Goal: Task Accomplishment & Management: Complete application form

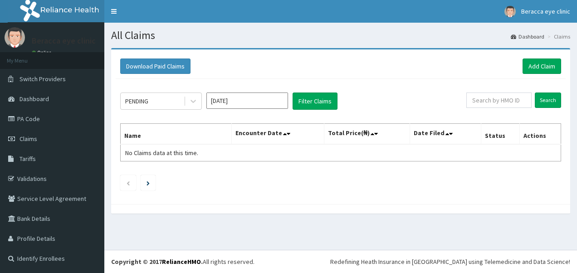
drag, startPoint x: 230, startPoint y: 91, endPoint x: 227, endPoint y: 99, distance: 8.5
click at [228, 94] on div "PENDING Sep 2025 Filter Claims Search Name Encounter Date Total Price(₦) Date F…" at bounding box center [341, 139] width 450 height 121
click at [227, 99] on input "Sep 2025" at bounding box center [248, 101] width 82 height 16
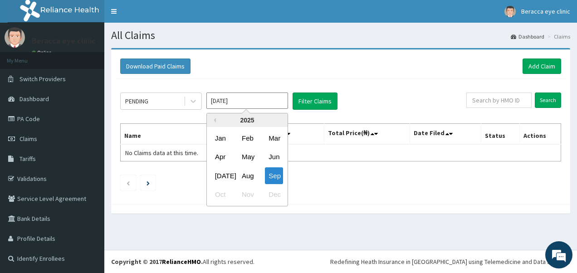
drag, startPoint x: 247, startPoint y: 179, endPoint x: 254, endPoint y: 171, distance: 11.0
click at [248, 177] on div "Aug" at bounding box center [247, 175] width 18 height 17
type input "Aug 2025"
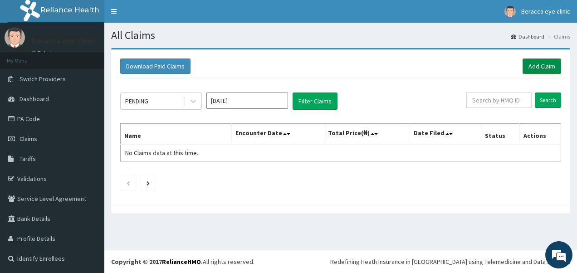
click at [545, 67] on link "Add Claim" at bounding box center [542, 66] width 39 height 15
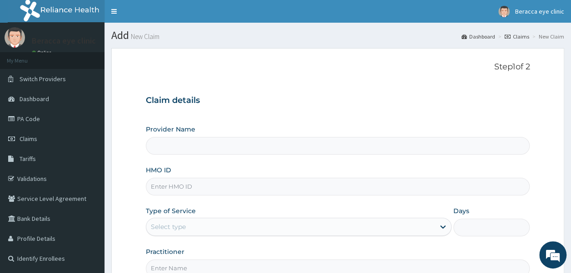
type input "Beracca Eye Clinic Limited- [GEOGRAPHIC_DATA]"
click at [192, 186] on input "HMO ID" at bounding box center [338, 187] width 384 height 18
type input "s"
type input "STZ/10198/B"
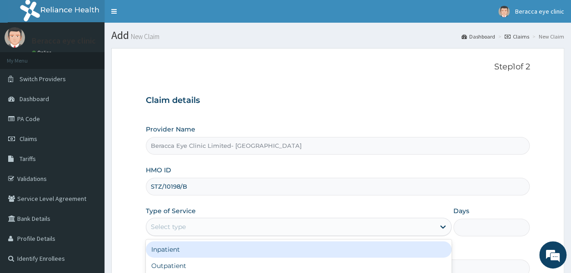
click at [197, 226] on div "Select type" at bounding box center [290, 227] width 288 height 15
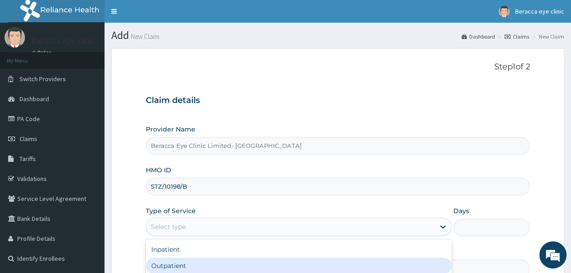
click at [172, 262] on div "Inpatient Outpatient" at bounding box center [298, 258] width 305 height 36
click at [171, 263] on div "Outpatient" at bounding box center [298, 266] width 305 height 16
type input "1"
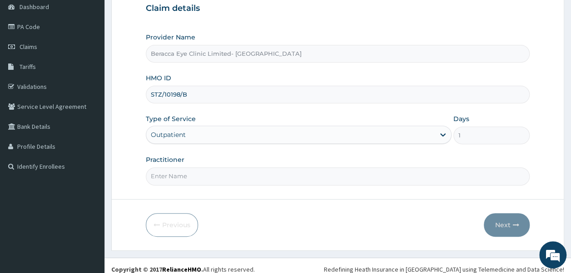
scroll to position [98, 0]
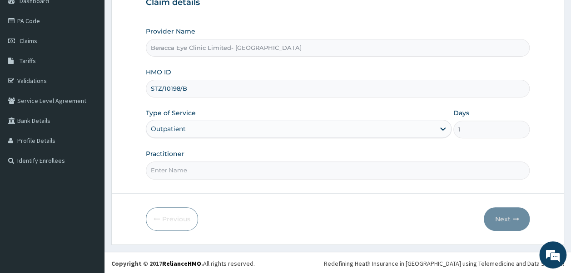
click at [224, 165] on input "Practitioner" at bounding box center [338, 171] width 384 height 18
type input "DR.GAIL"
click at [508, 219] on button "Next" at bounding box center [506, 219] width 46 height 24
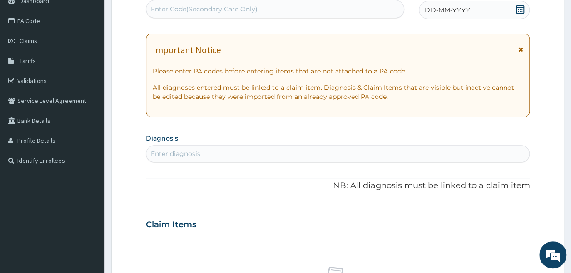
click at [313, 8] on div "Enter Code(Secondary Care Only)" at bounding box center [275, 9] width 258 height 15
drag, startPoint x: 313, startPoint y: 8, endPoint x: 263, endPoint y: 5, distance: 50.0
click at [263, 5] on div "Enter Code(Secondary Care Only)" at bounding box center [275, 9] width 258 height 15
click at [247, 5] on div "Enter Code(Secondary Care Only)" at bounding box center [204, 9] width 107 height 9
click at [521, 9] on icon at bounding box center [519, 9] width 9 height 9
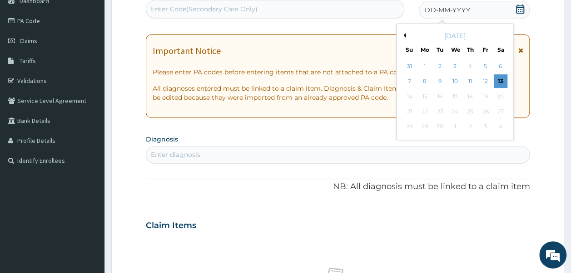
click at [403, 36] on button "Previous Month" at bounding box center [403, 35] width 5 height 5
click at [486, 83] on div "8" at bounding box center [485, 82] width 14 height 14
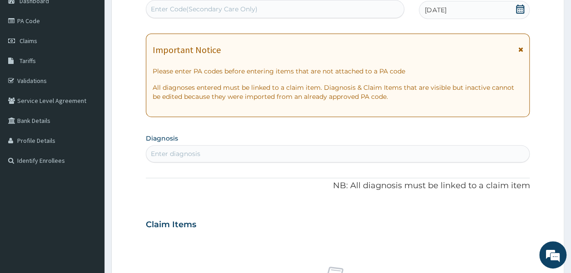
click at [224, 152] on div "Enter diagnosis" at bounding box center [337, 154] width 383 height 15
type input "ASTI"
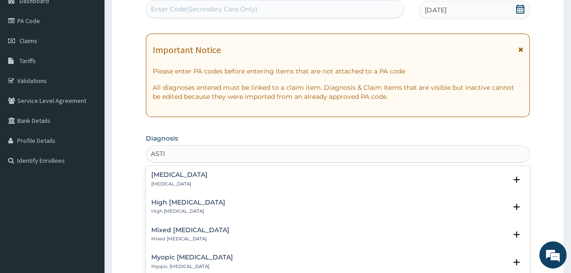
click at [190, 178] on h4 "[MEDICAL_DATA]" at bounding box center [179, 175] width 56 height 7
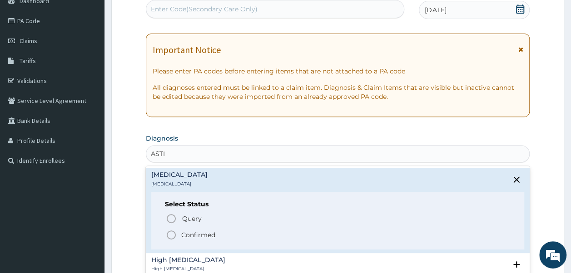
click at [170, 234] on icon "status option filled" at bounding box center [171, 235] width 11 height 11
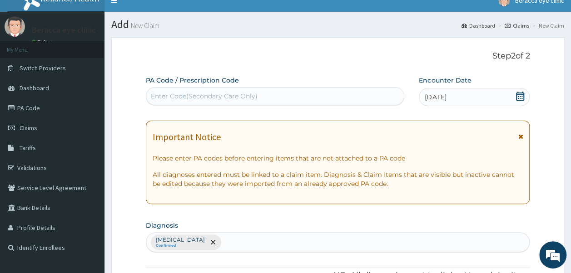
scroll to position [7, 0]
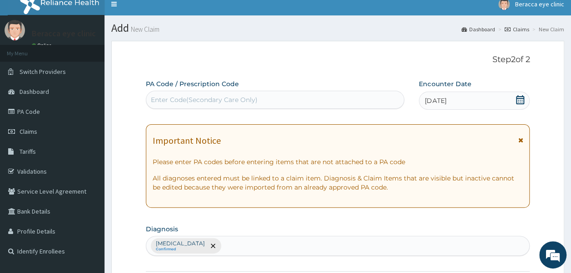
click at [236, 102] on div "Enter Code(Secondary Care Only)" at bounding box center [204, 99] width 107 height 9
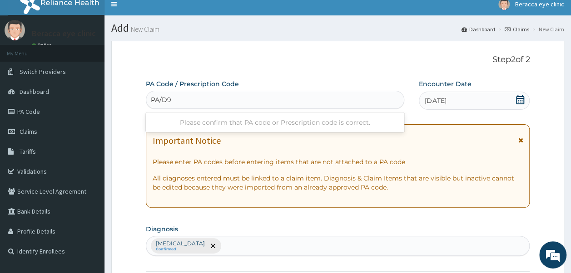
type input "PA/D9"
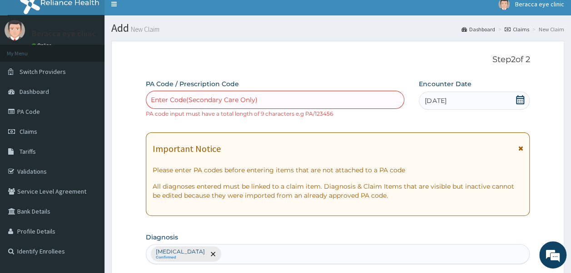
click at [223, 94] on div "Enter Code(Secondary Care Only)" at bounding box center [275, 100] width 258 height 15
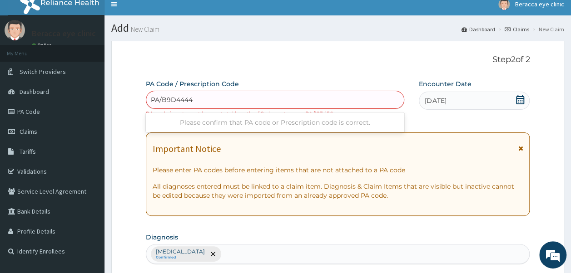
type input "PA/B9D444"
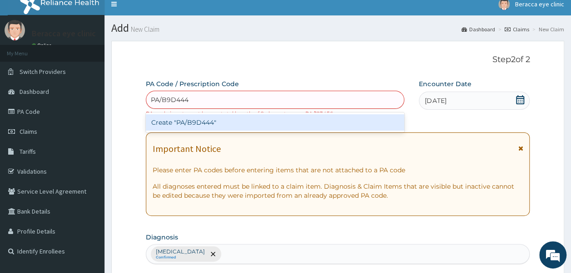
click at [198, 126] on div "Create "PA/B9D444"" at bounding box center [275, 122] width 259 height 16
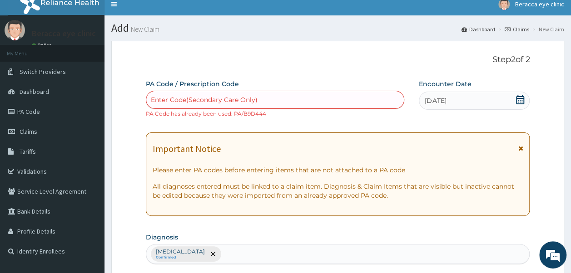
click at [278, 99] on div "Enter Code(Secondary Care Only)" at bounding box center [275, 100] width 258 height 15
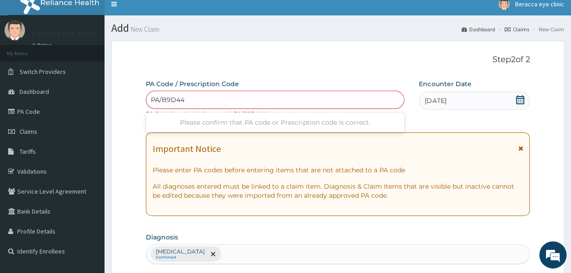
type input "PA/B9D444"
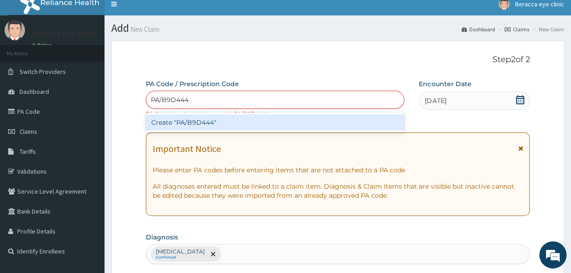
click at [222, 121] on div "Create "PA/B9D444"" at bounding box center [275, 122] width 259 height 16
